Goal: Navigation & Orientation: Find specific page/section

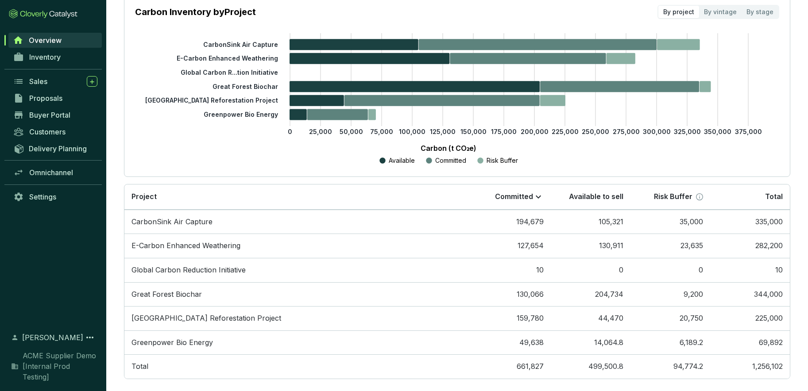
scroll to position [154, 0]
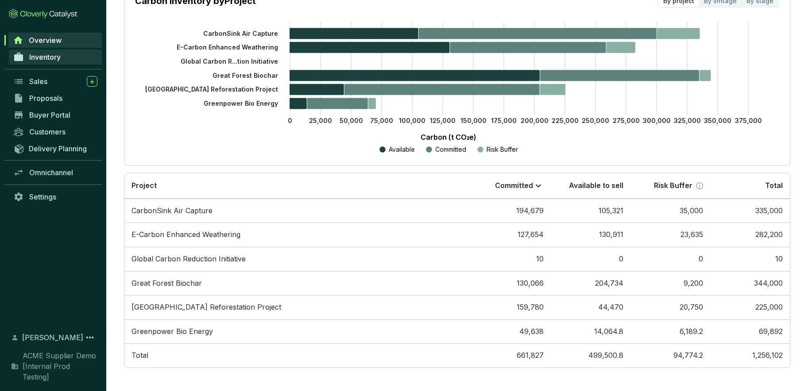
click at [51, 55] on span "Inventory" at bounding box center [44, 57] width 31 height 9
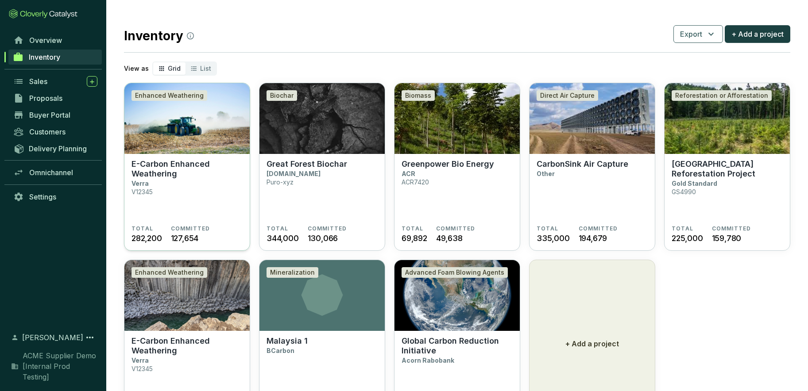
click at [168, 176] on p "E-Carbon Enhanced Weathering" at bounding box center [186, 168] width 111 height 19
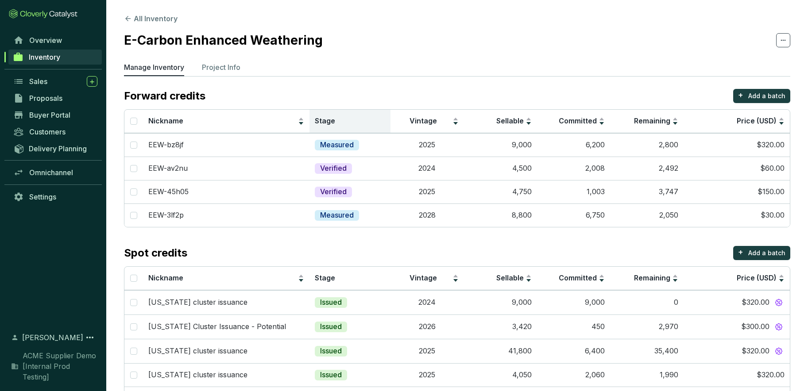
click at [324, 119] on span "Stage" at bounding box center [325, 120] width 20 height 9
click at [758, 96] on p "Add a batch" at bounding box center [766, 96] width 37 height 9
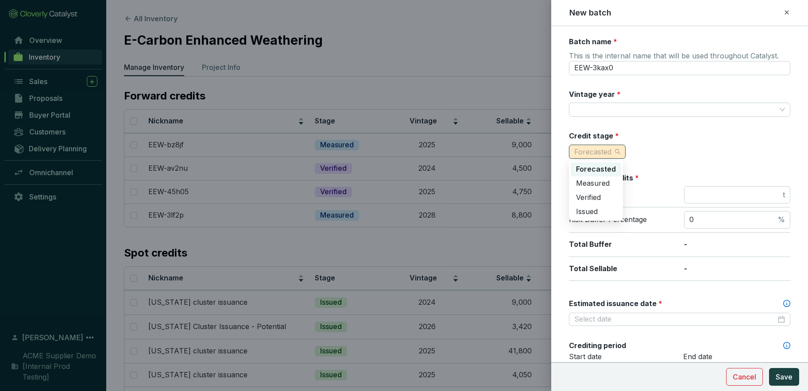
click at [616, 150] on span "Forecasted" at bounding box center [597, 151] width 46 height 13
click at [513, 240] on div at bounding box center [404, 195] width 808 height 391
click at [785, 10] on icon at bounding box center [786, 12] width 7 height 11
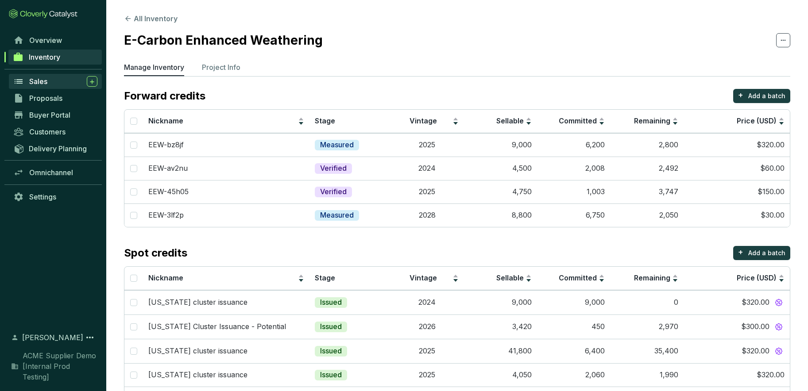
click at [41, 84] on span "Sales" at bounding box center [38, 81] width 18 height 9
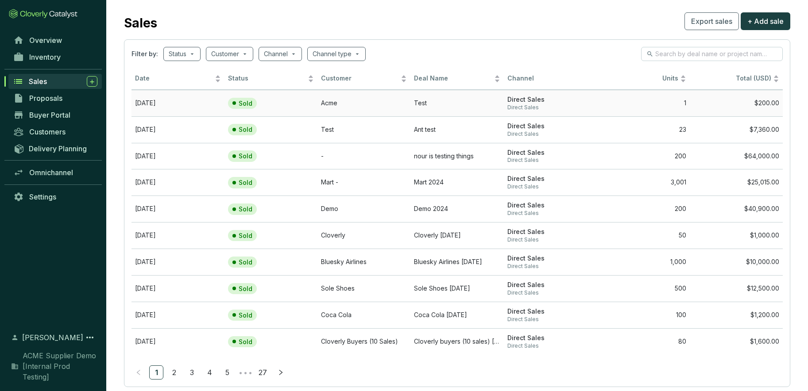
scroll to position [32, 0]
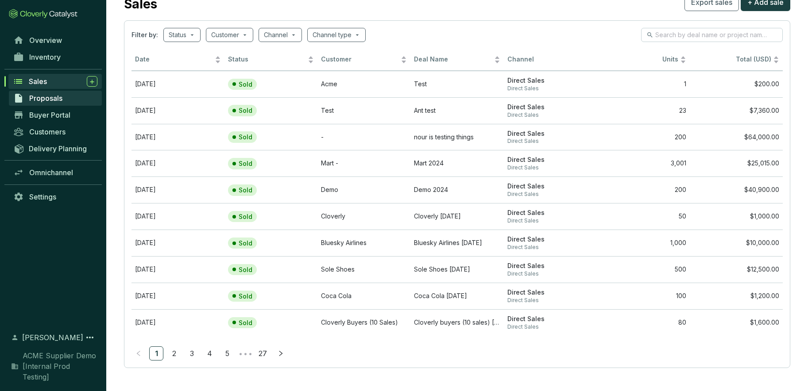
click at [41, 100] on span "Proposals" at bounding box center [45, 98] width 33 height 9
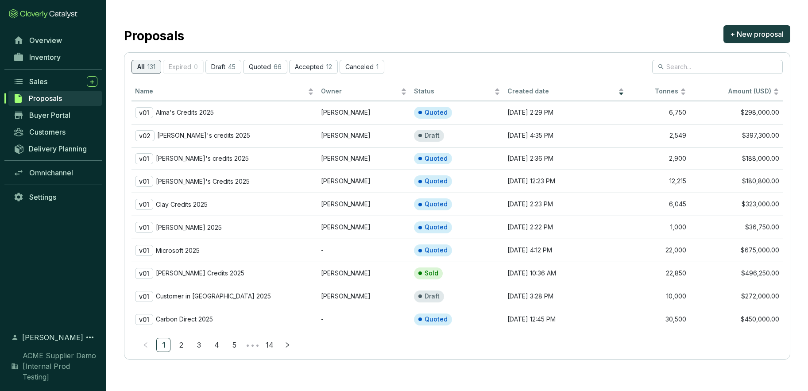
click at [41, 13] on icon at bounding box center [43, 14] width 69 height 10
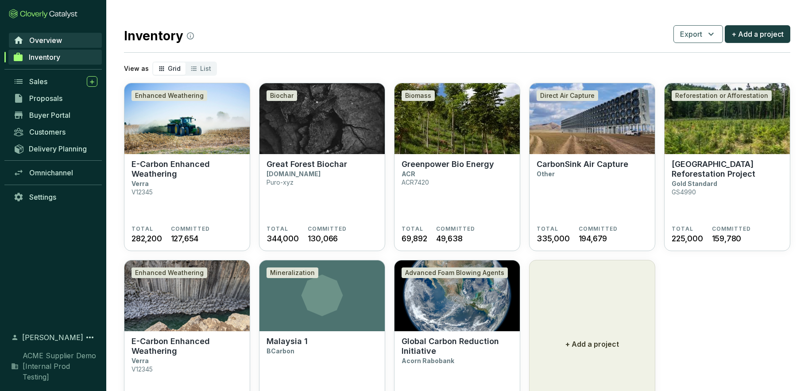
click at [42, 38] on span "Overview" at bounding box center [45, 40] width 33 height 9
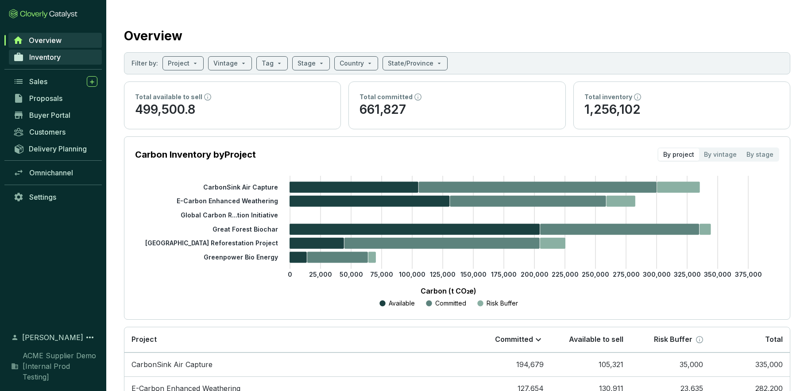
click at [39, 52] on link "Inventory" at bounding box center [55, 57] width 93 height 15
